Goal: Communication & Community: Answer question/provide support

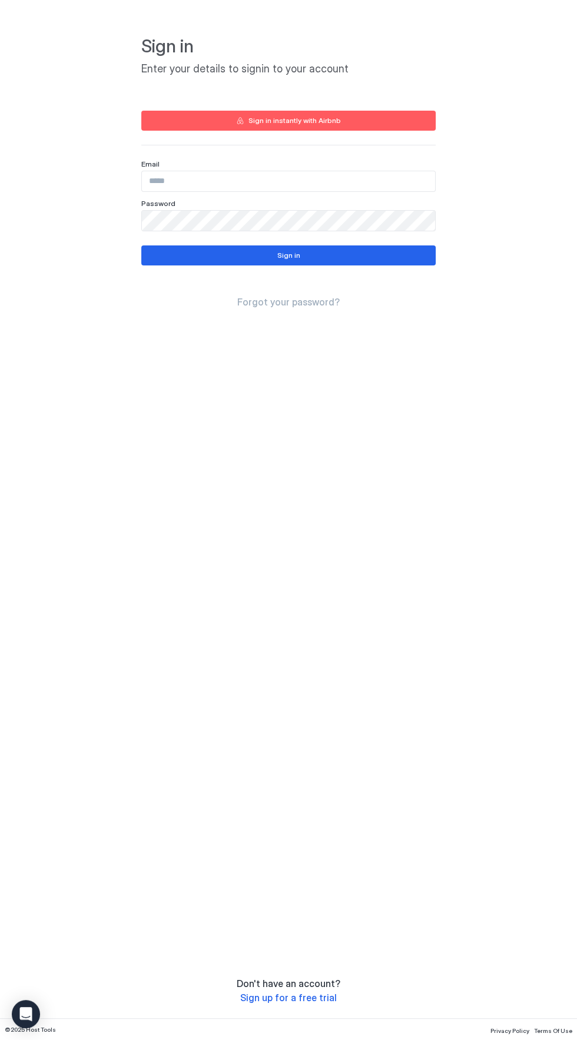
click at [206, 181] on input "Input Field" at bounding box center [288, 181] width 293 height 20
type input "**********"
click at [263, 247] on button "Sign in" at bounding box center [288, 255] width 294 height 20
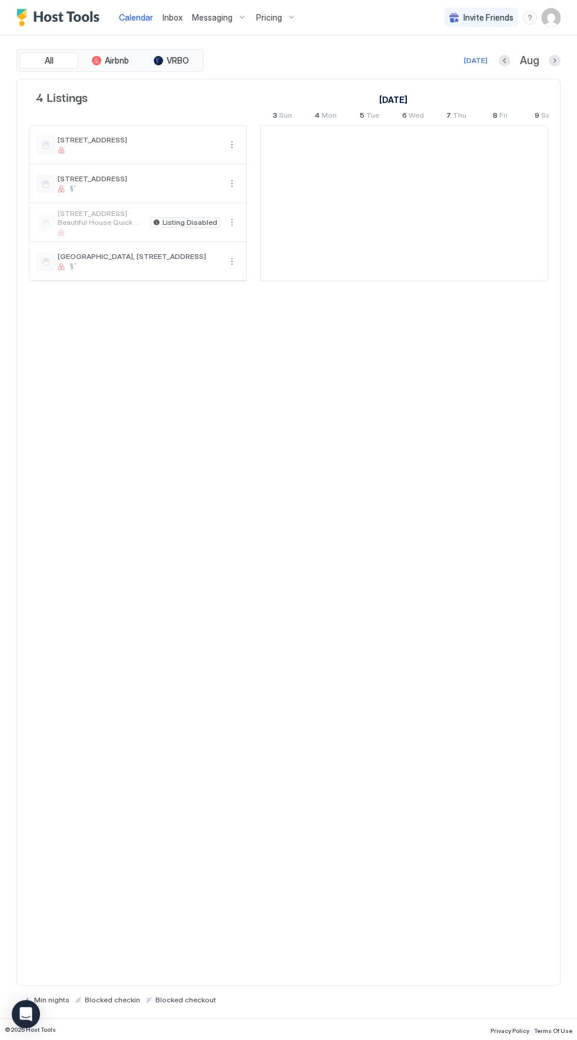
scroll to position [0, 654]
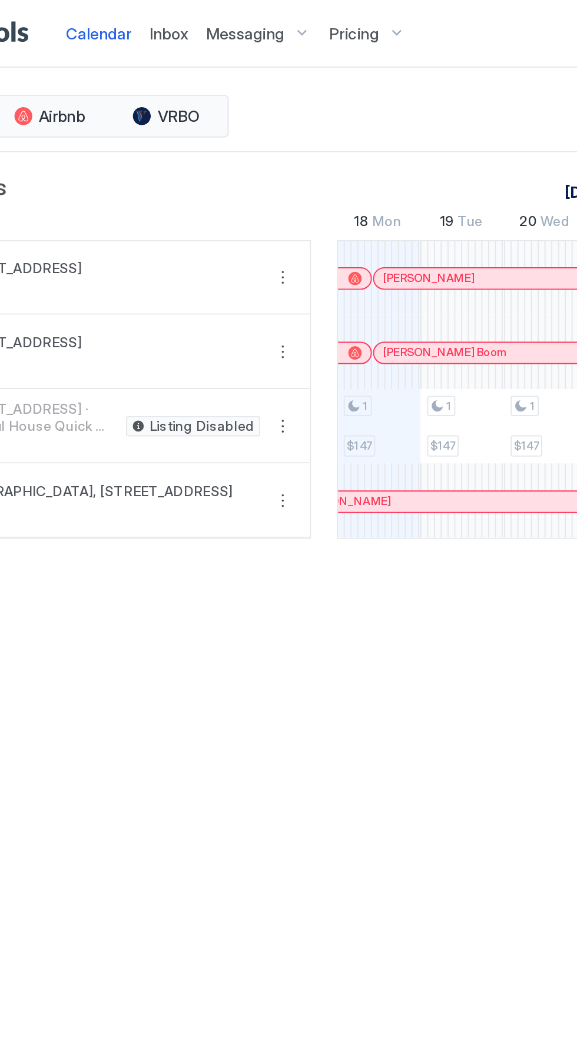
click at [173, 14] on span "Inbox" at bounding box center [172, 17] width 20 height 10
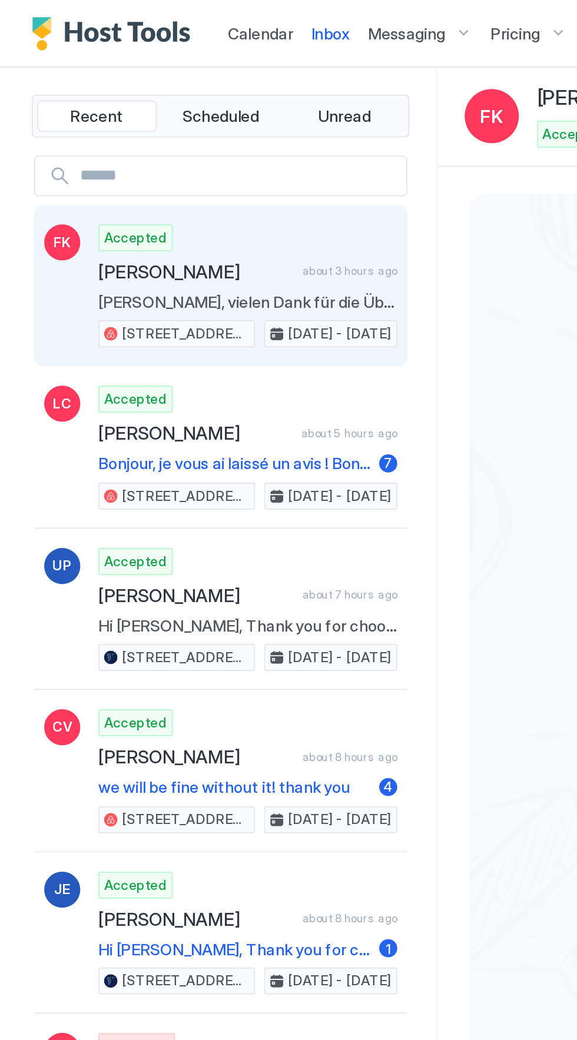
type textarea "*"
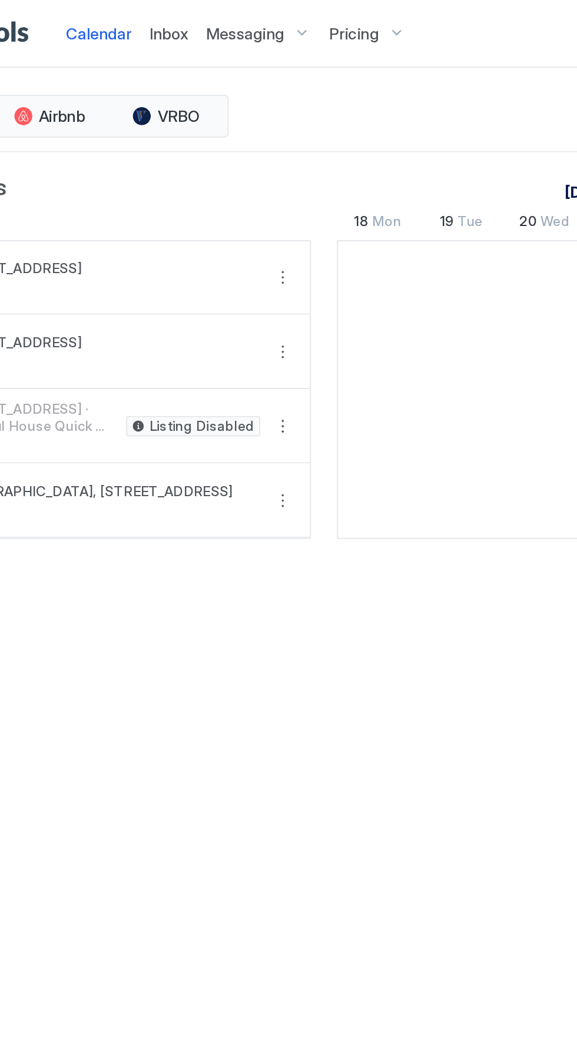
scroll to position [0, 654]
